Goal: Task Accomplishment & Management: Use online tool/utility

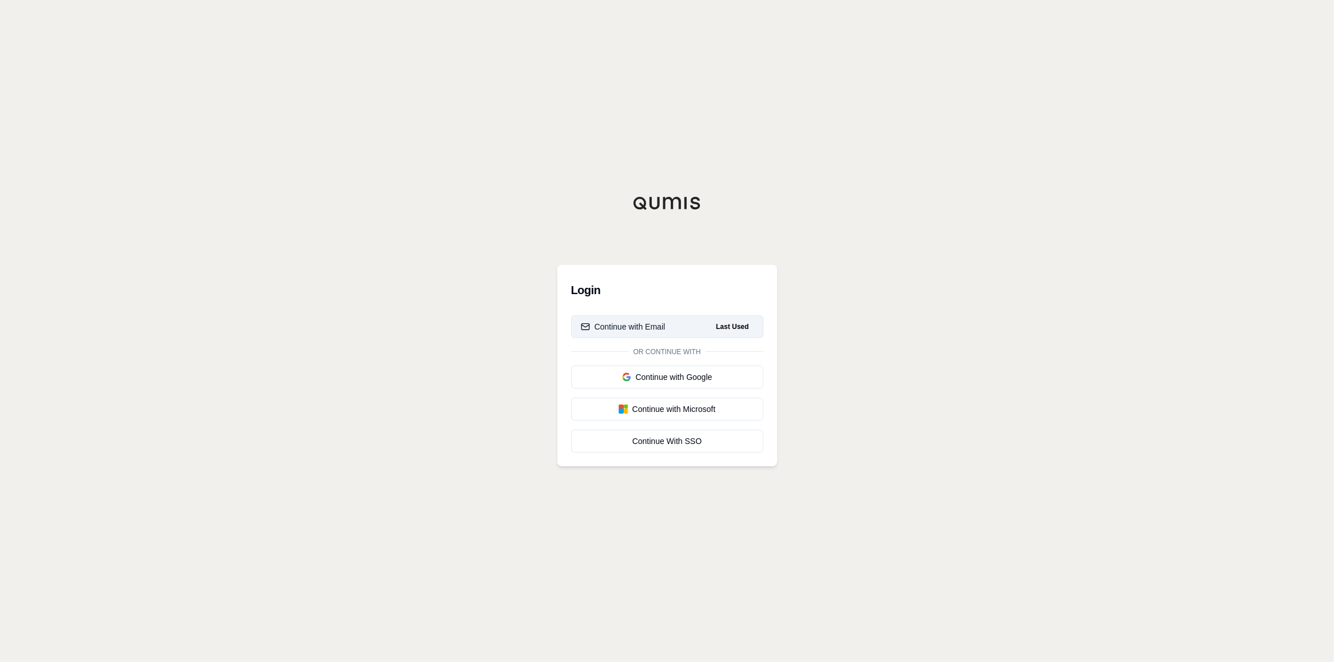
click at [650, 321] on div "Continue with Email" at bounding box center [623, 326] width 85 height 11
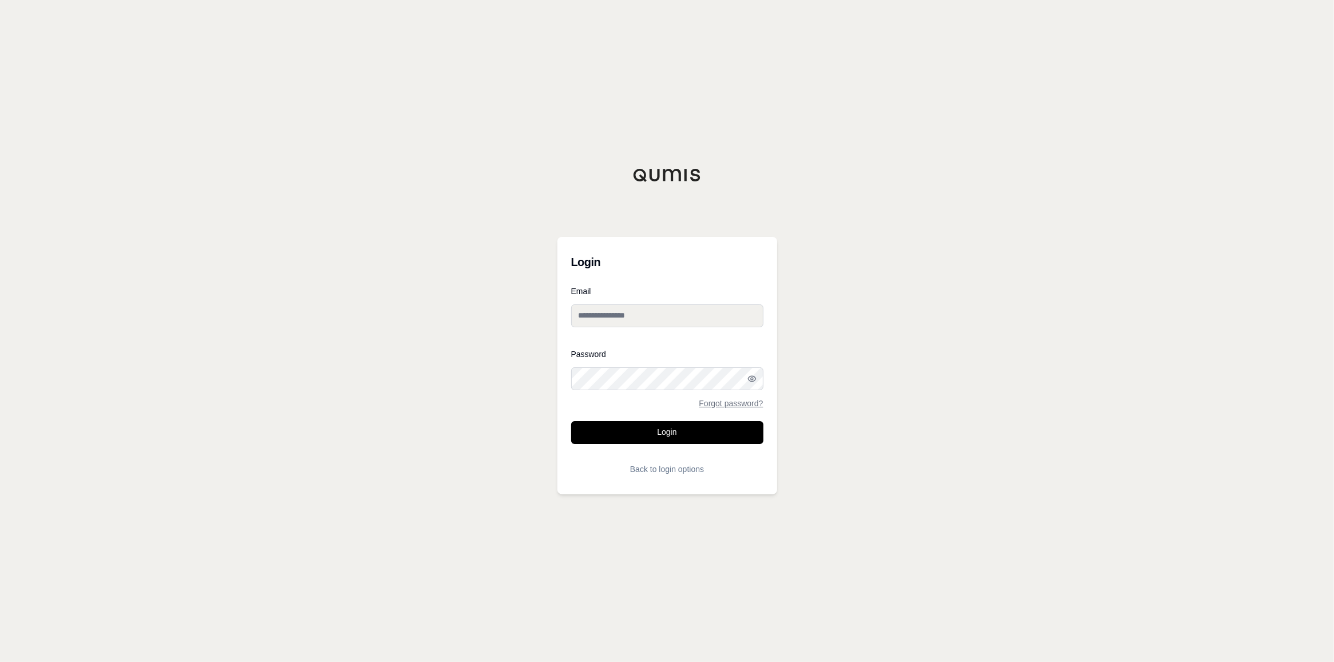
type input "**********"
click at [681, 435] on button "Login" at bounding box center [667, 432] width 192 height 23
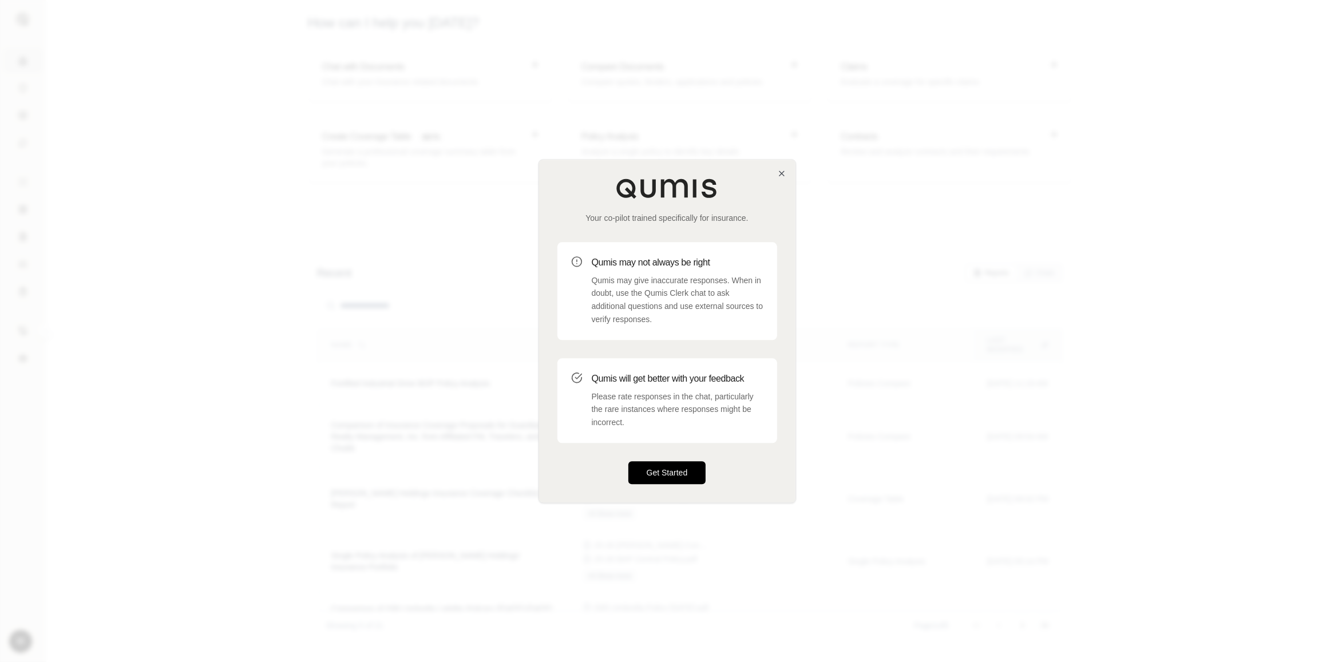
click at [661, 473] on button "Get Started" at bounding box center [667, 472] width 78 height 23
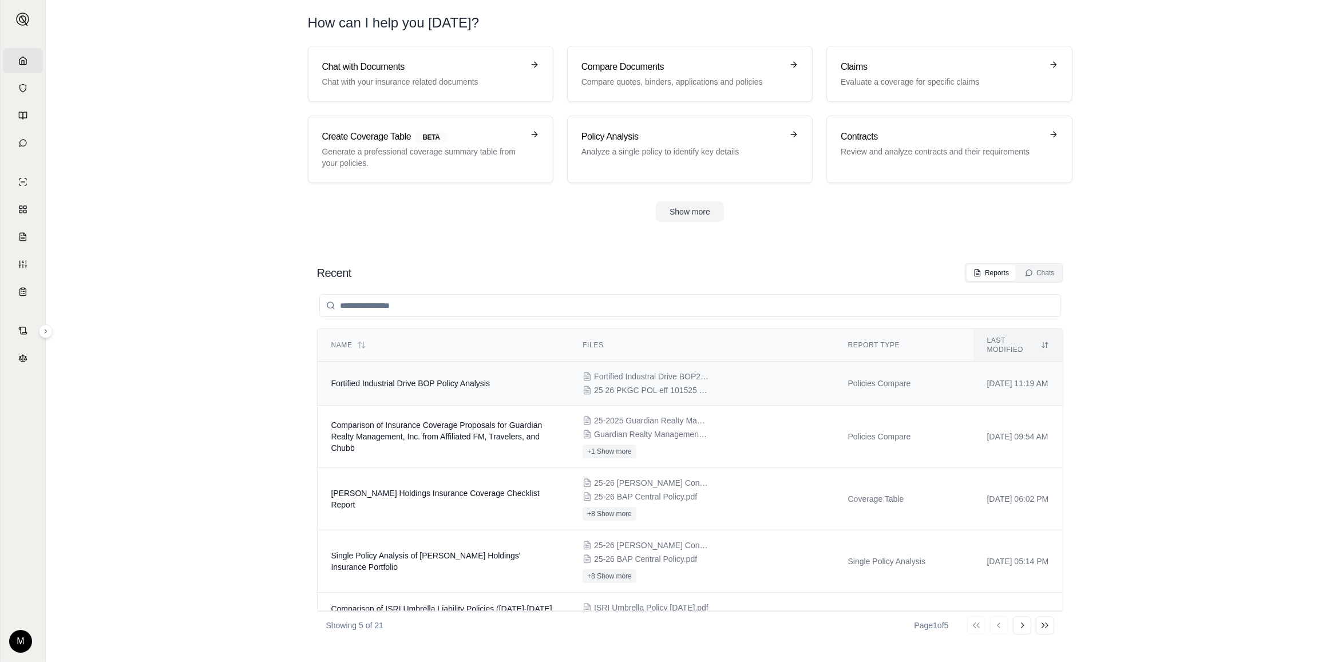
click at [420, 379] on span "Fortified Industrial Drive BOP Policy Analysis" at bounding box center [410, 383] width 159 height 9
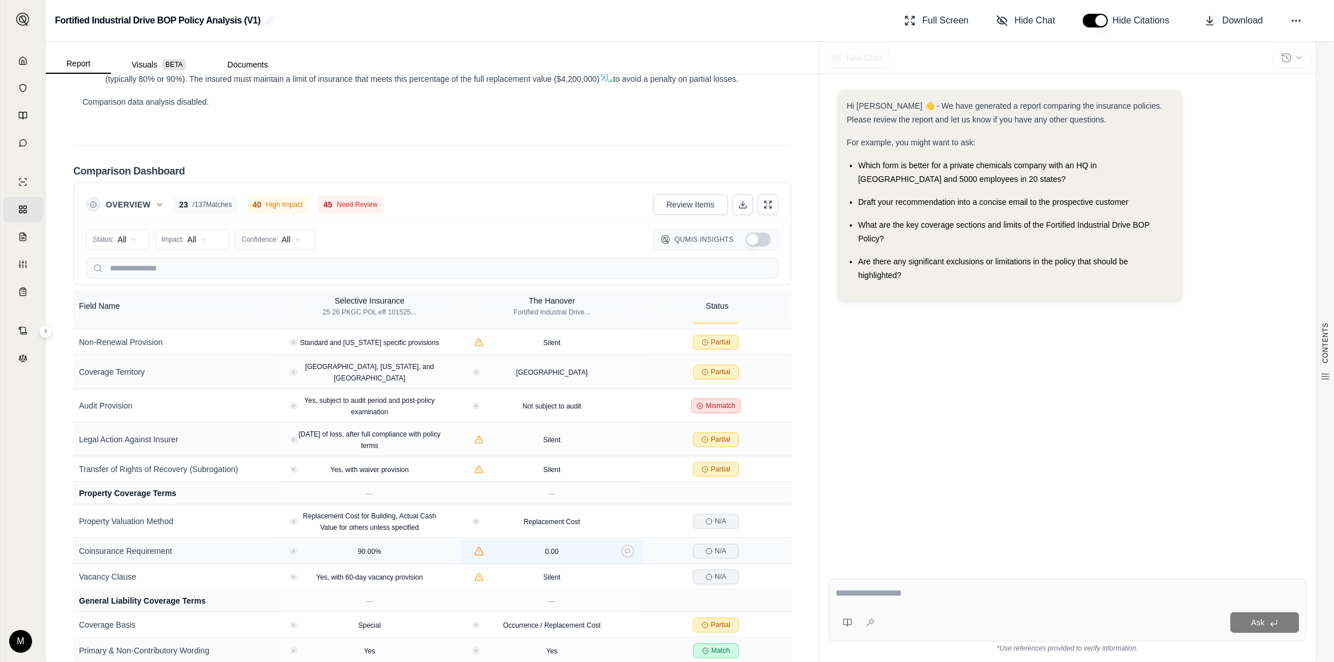
scroll to position [3216, 0]
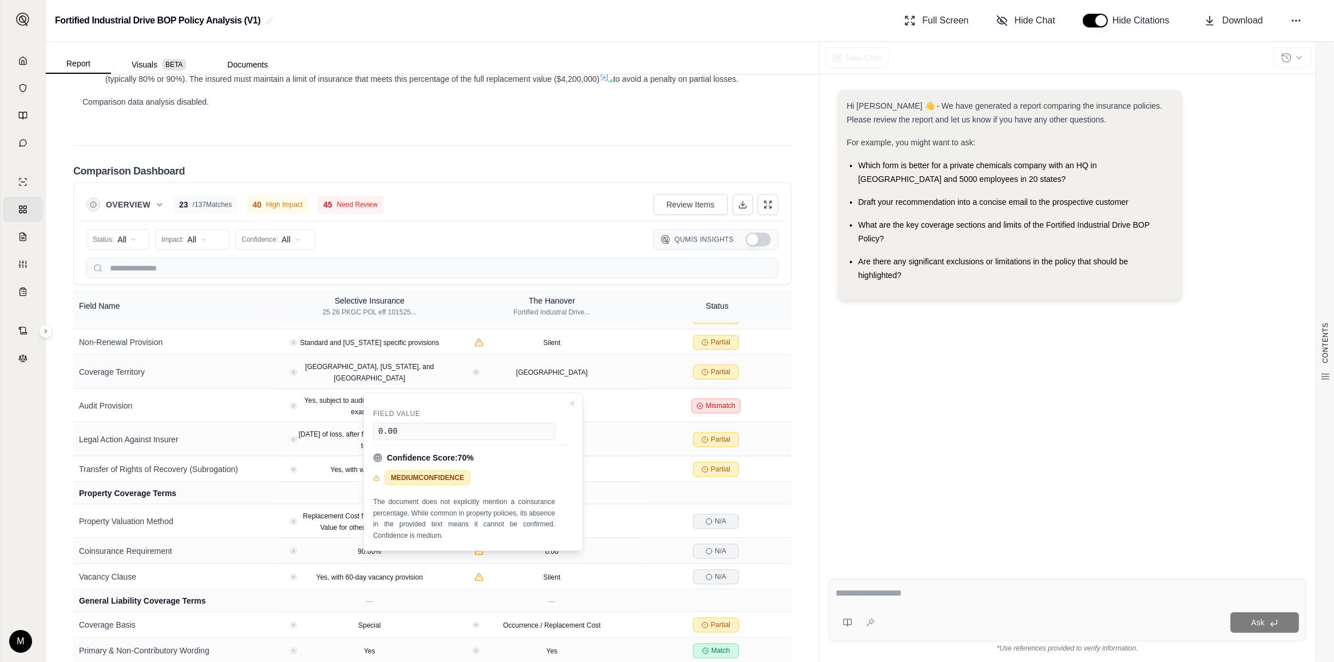
click at [934, 505] on div "Hi [PERSON_NAME] 👋 - We have generated a report comparing the insurance policie…" at bounding box center [1067, 321] width 478 height 480
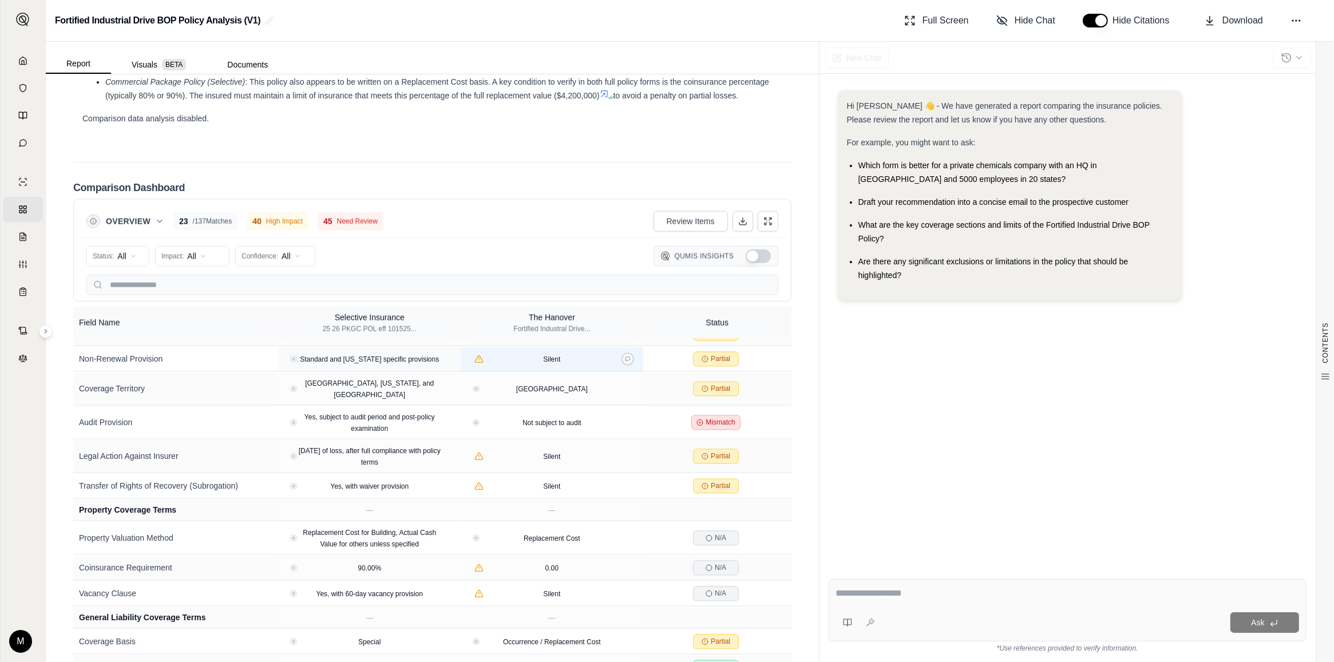
scroll to position [1979, 0]
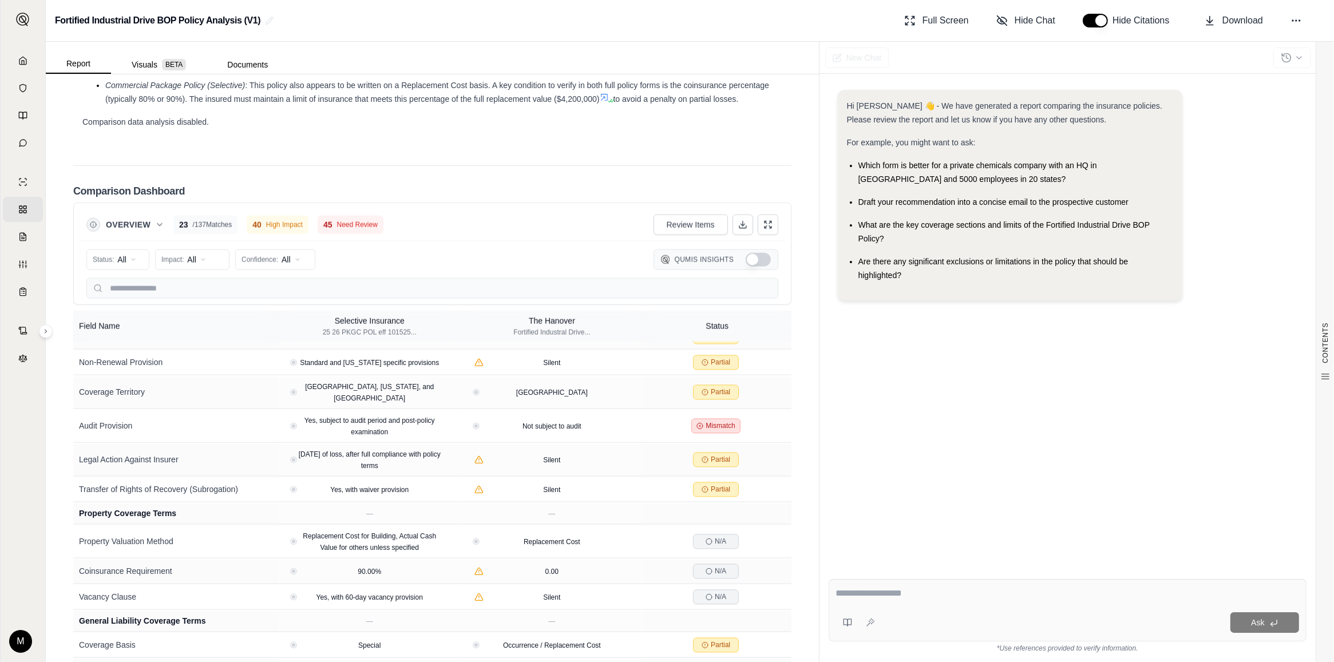
click at [196, 229] on span "/ 137 Matches" at bounding box center [212, 224] width 39 height 9
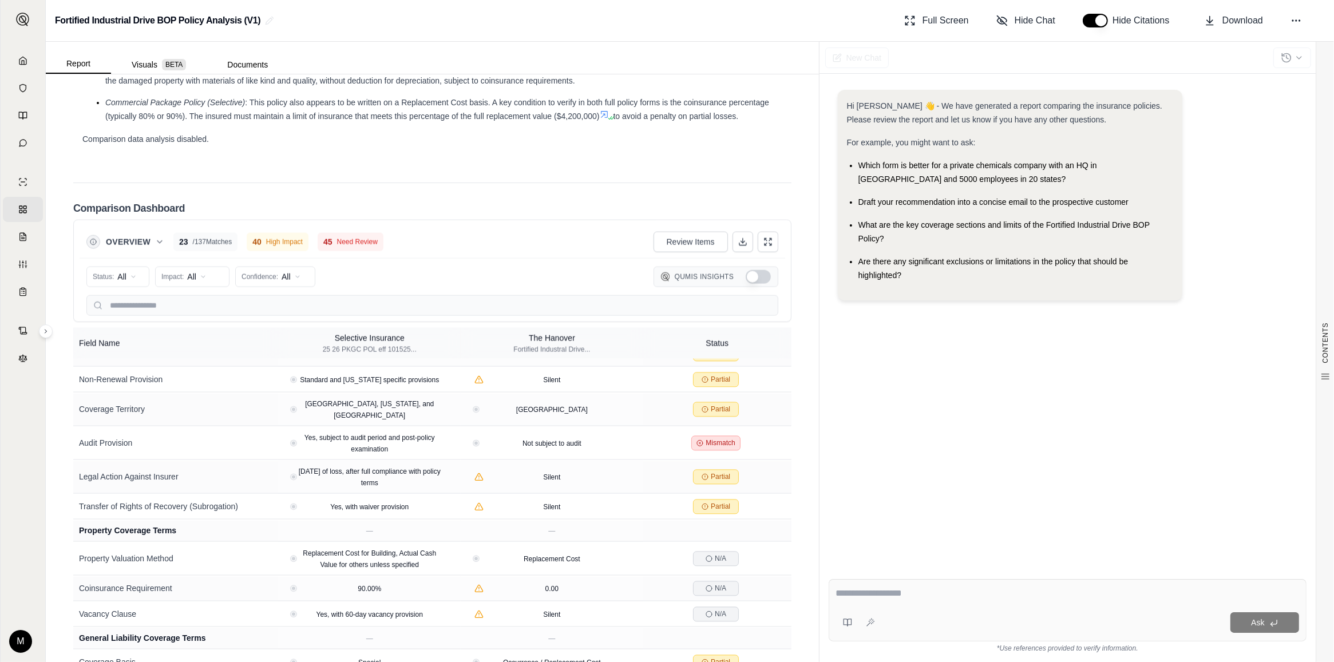
scroll to position [2054, 0]
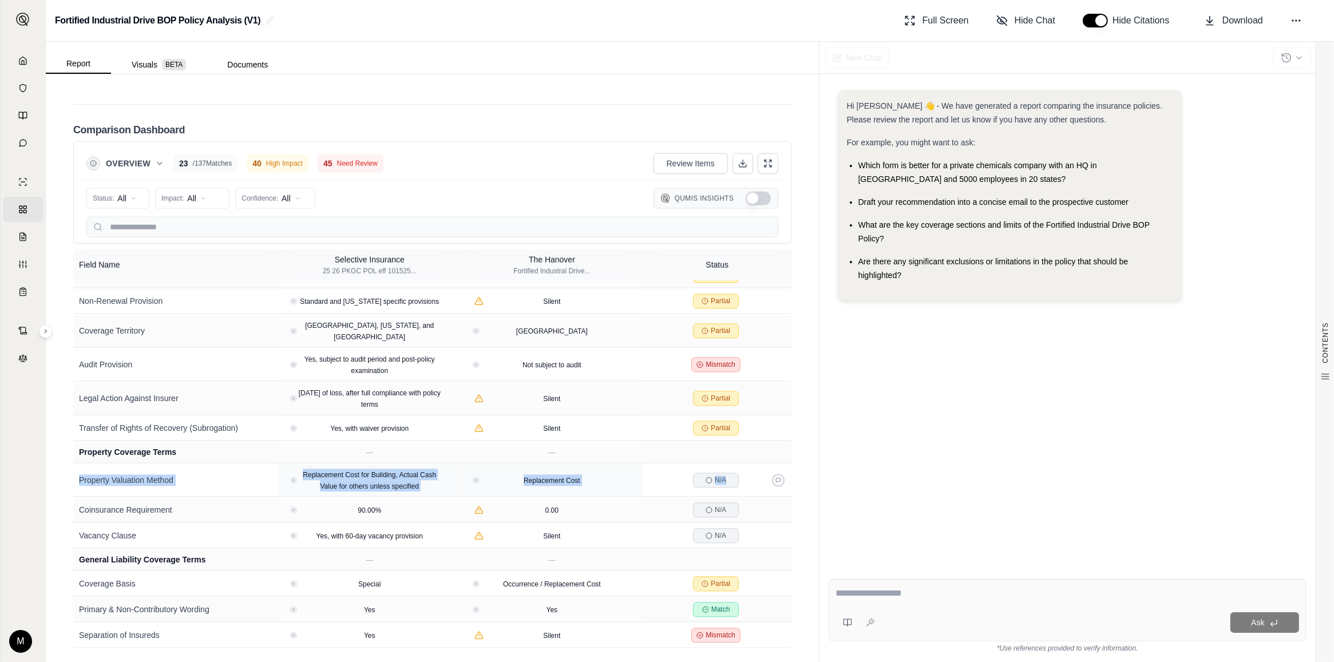
drag, startPoint x: 777, startPoint y: 459, endPoint x: 778, endPoint y: 466, distance: 7.5
click at [765, 324] on div "Partial" at bounding box center [717, 331] width 139 height 15
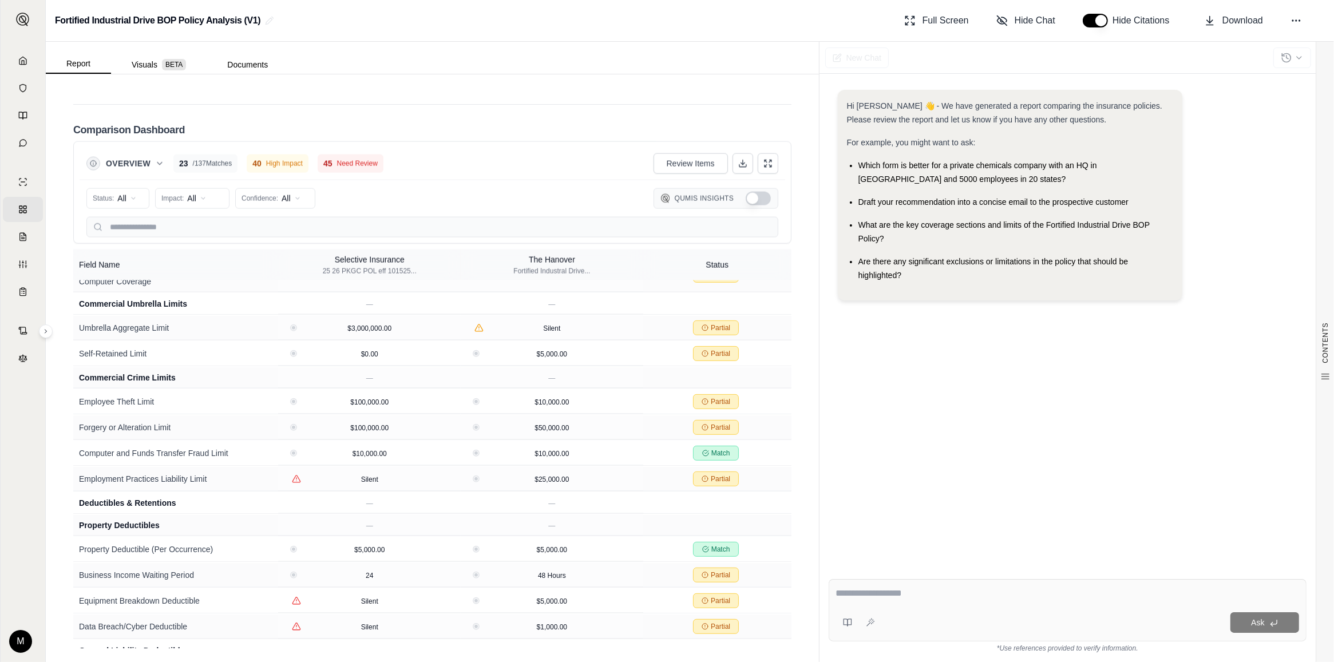
scroll to position [784, 0]
